Goal: Task Accomplishment & Management: Manage account settings

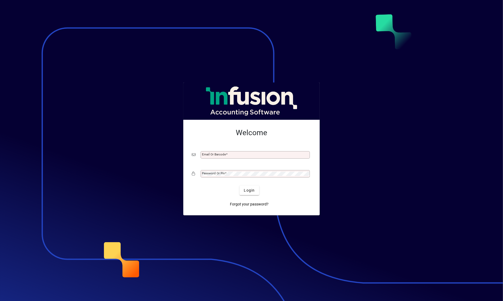
click at [249, 156] on input "Email or Barcode" at bounding box center [256, 155] width 108 height 4
type input "**********"
click at [239, 186] on button "Login" at bounding box center [248, 191] width 19 height 10
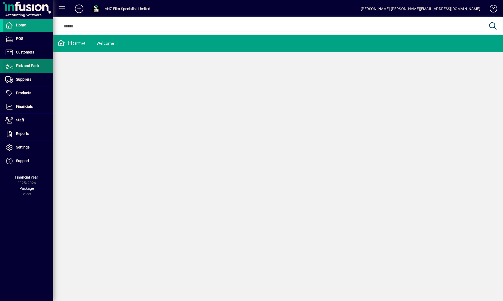
drag, startPoint x: 40, startPoint y: 55, endPoint x: 38, endPoint y: 60, distance: 5.7
click at [40, 55] on span at bounding box center [28, 52] width 51 height 13
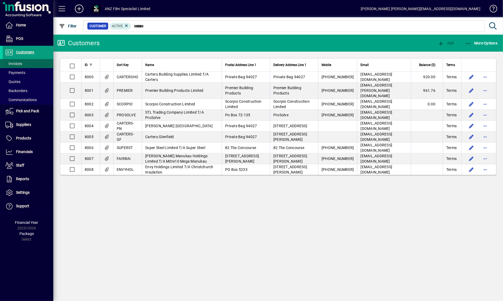
click at [33, 64] on span at bounding box center [28, 63] width 51 height 13
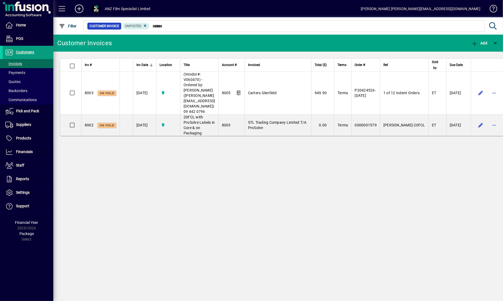
click at [253, 201] on div "Customer Invoices Add Inv # Inv Date Location Title Account # Invoiced Total ($…" at bounding box center [277, 168] width 449 height 267
